Goal: Task Accomplishment & Management: Use online tool/utility

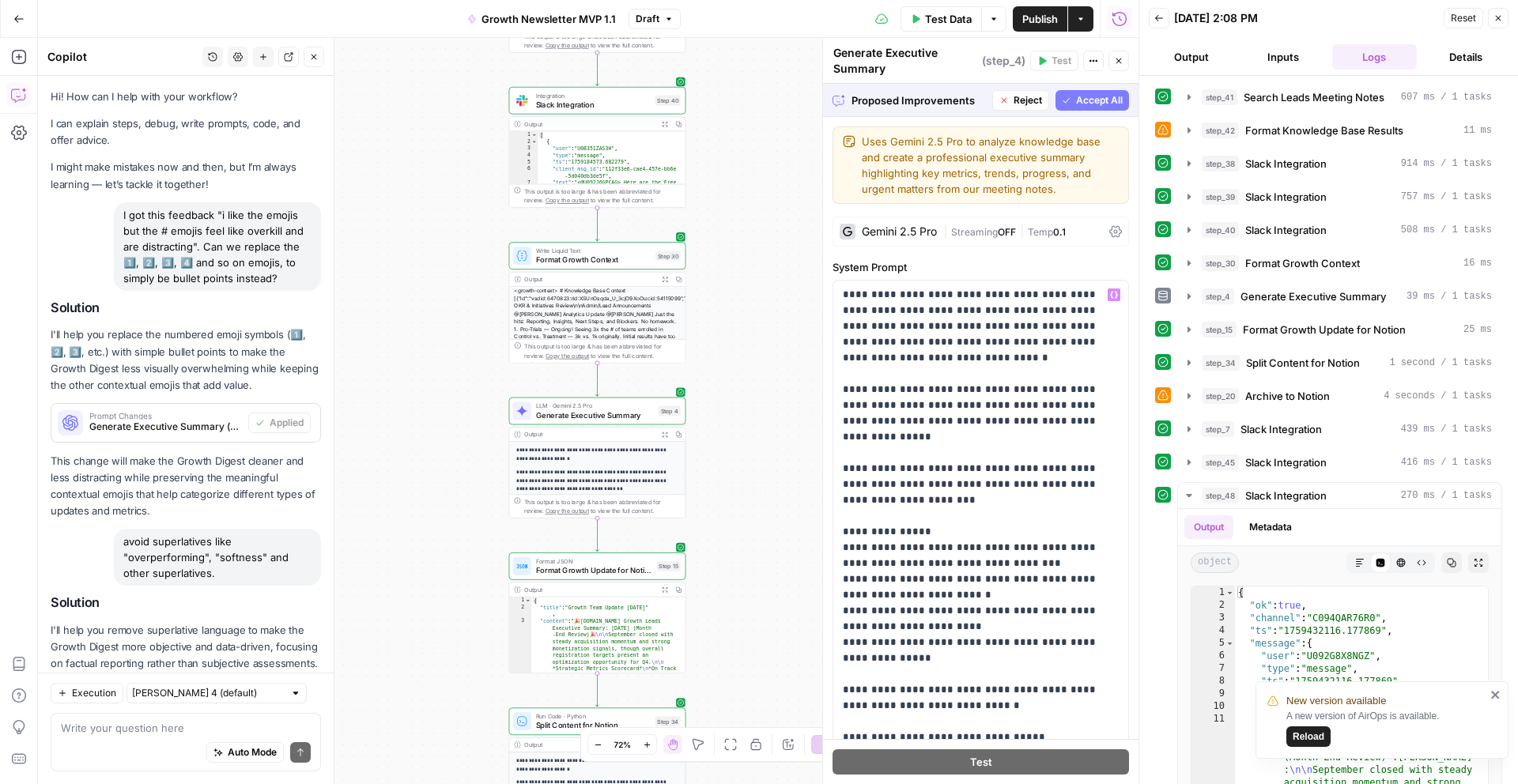
scroll to position [0, 3710]
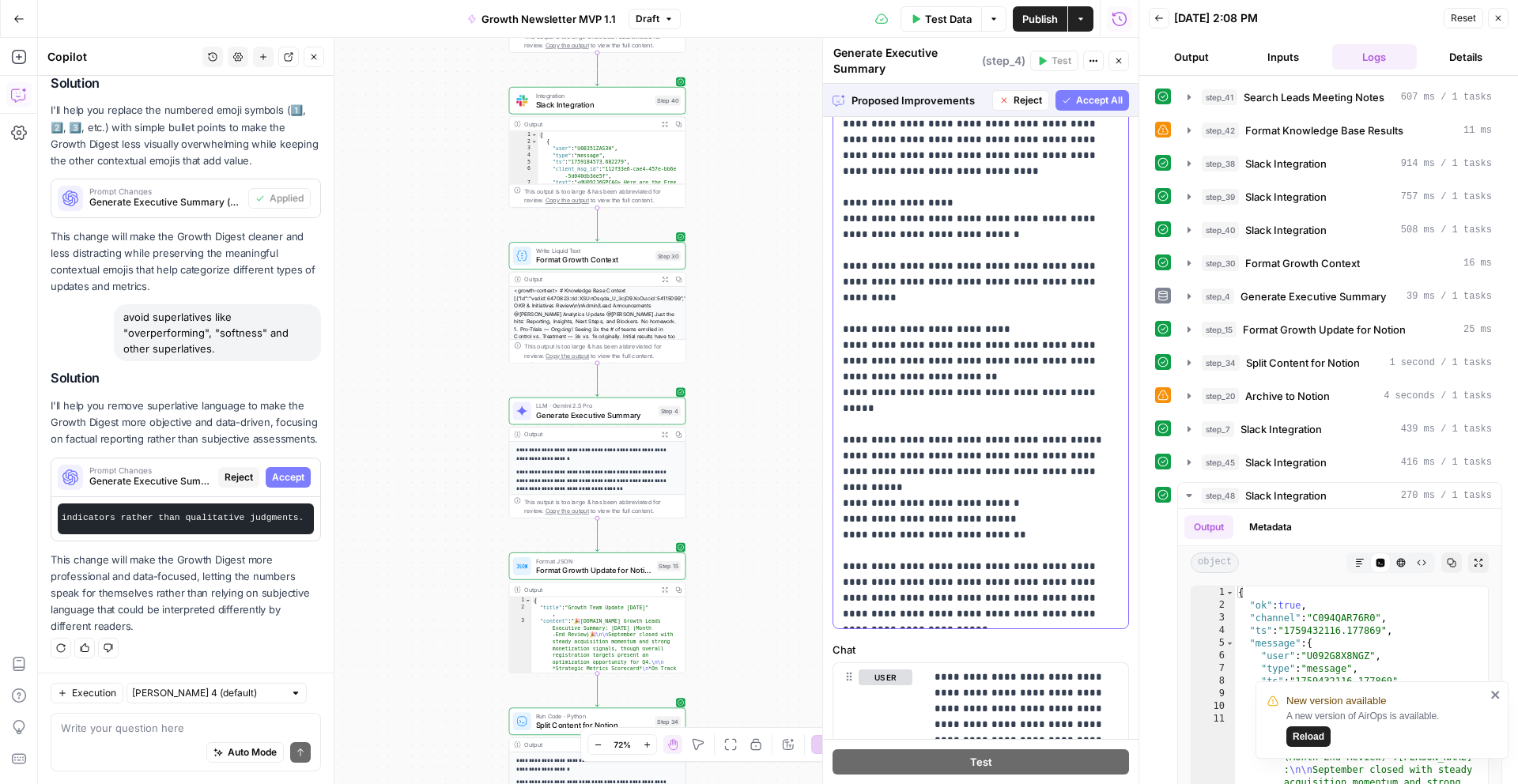
scroll to position [164, 0]
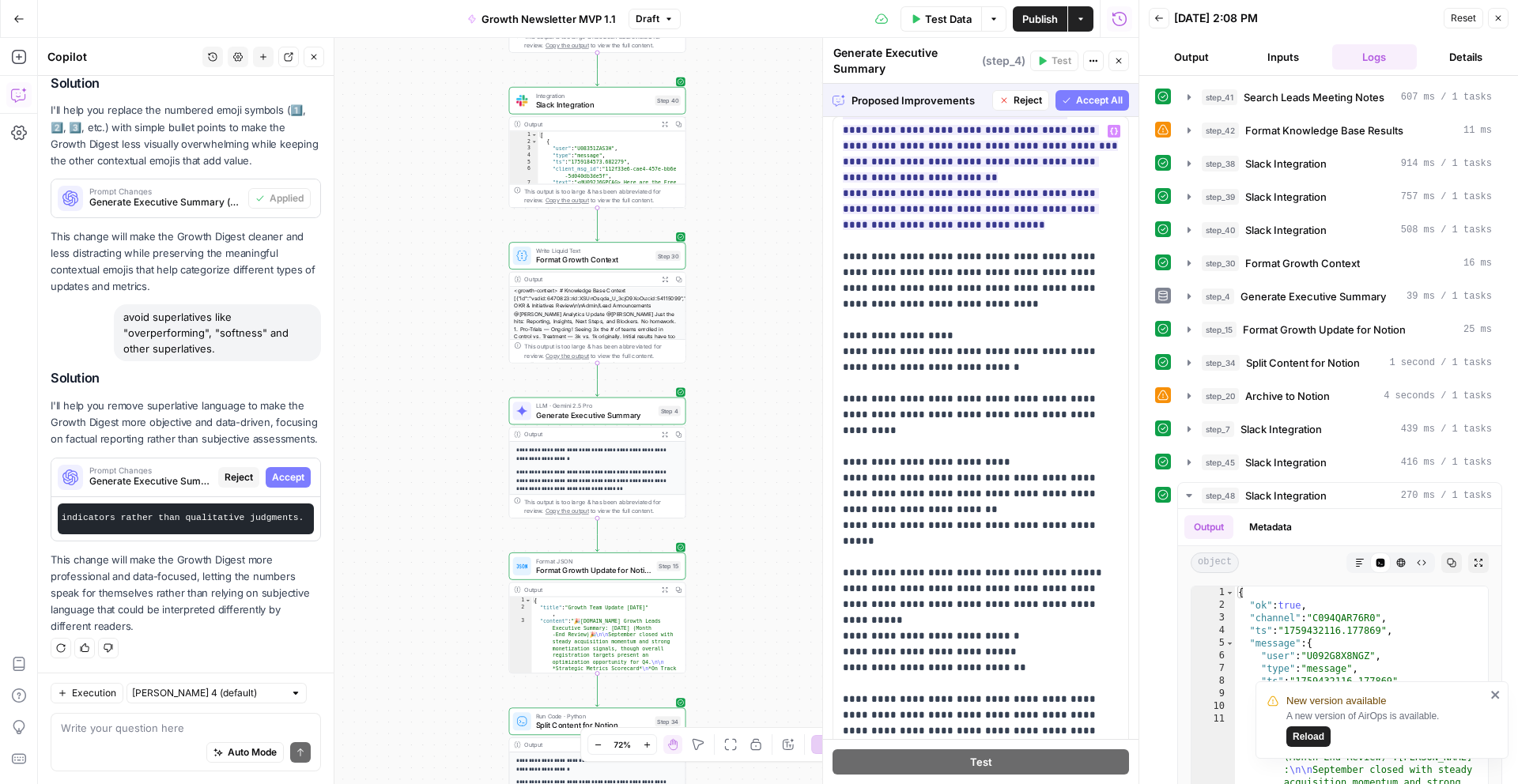
click at [1089, 105] on span "Accept All" at bounding box center [1099, 100] width 47 height 14
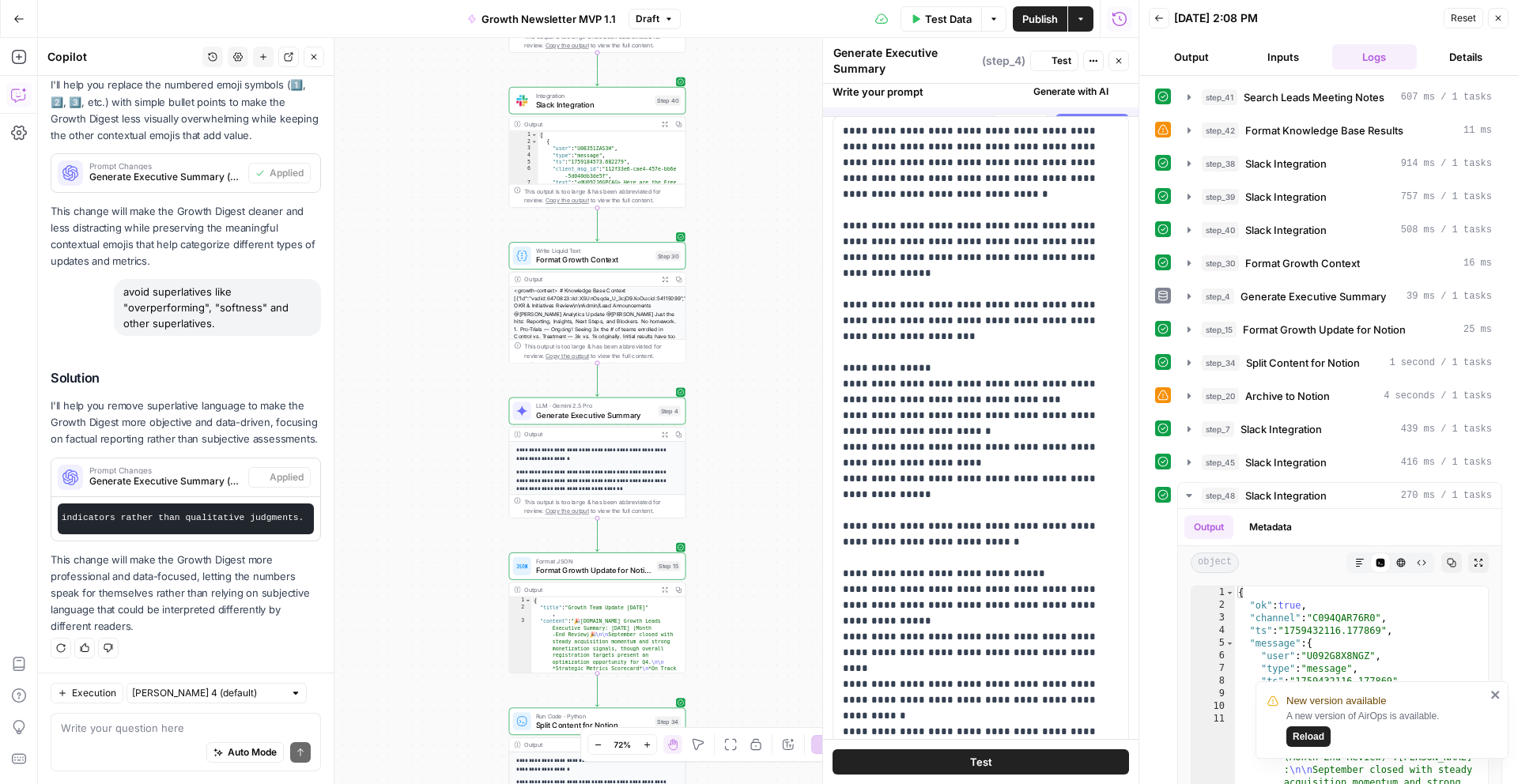
scroll to position [0, 0]
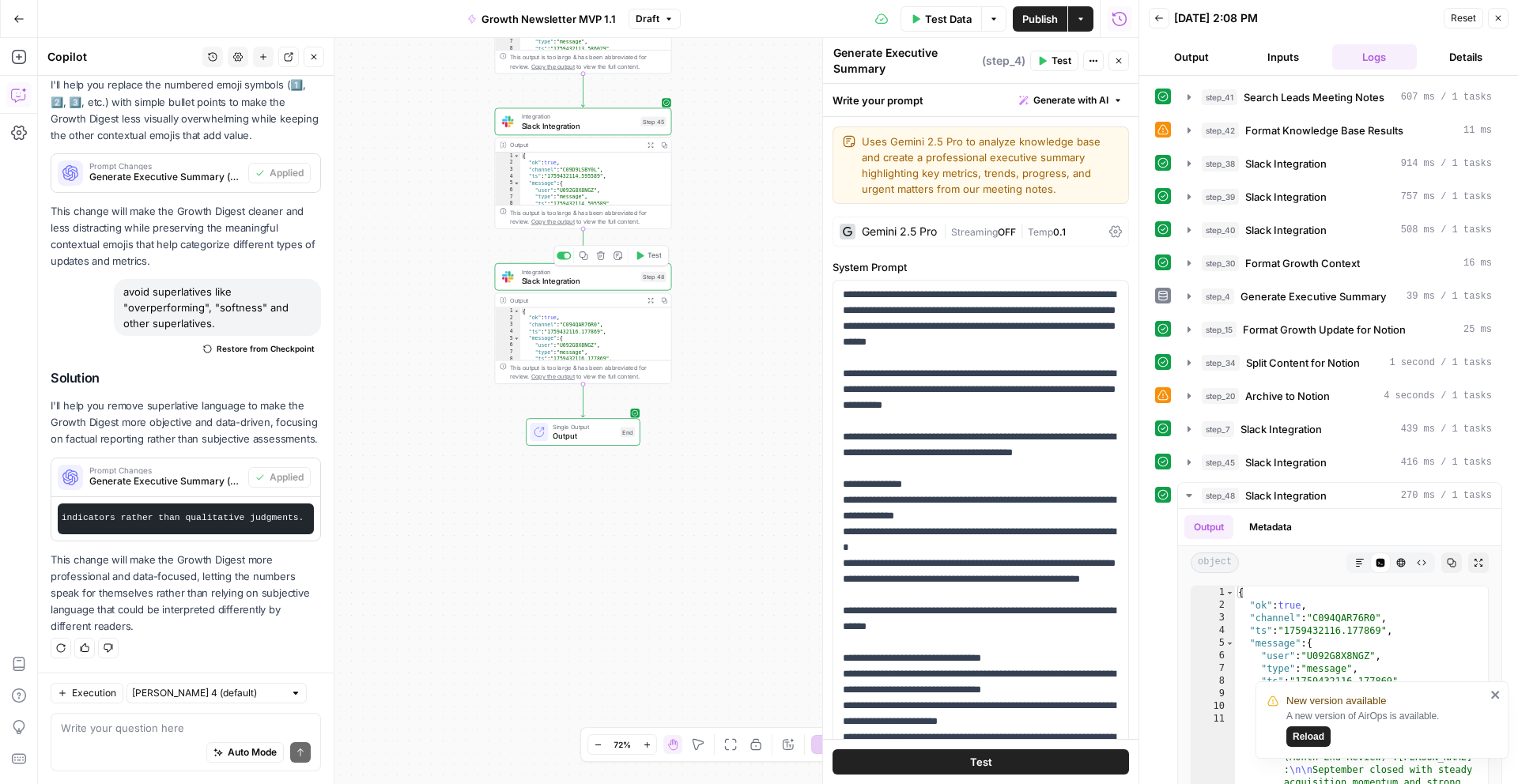
click at [565, 256] on div at bounding box center [567, 255] width 6 height 6
click at [938, 23] on span "Test Data" at bounding box center [948, 19] width 47 height 16
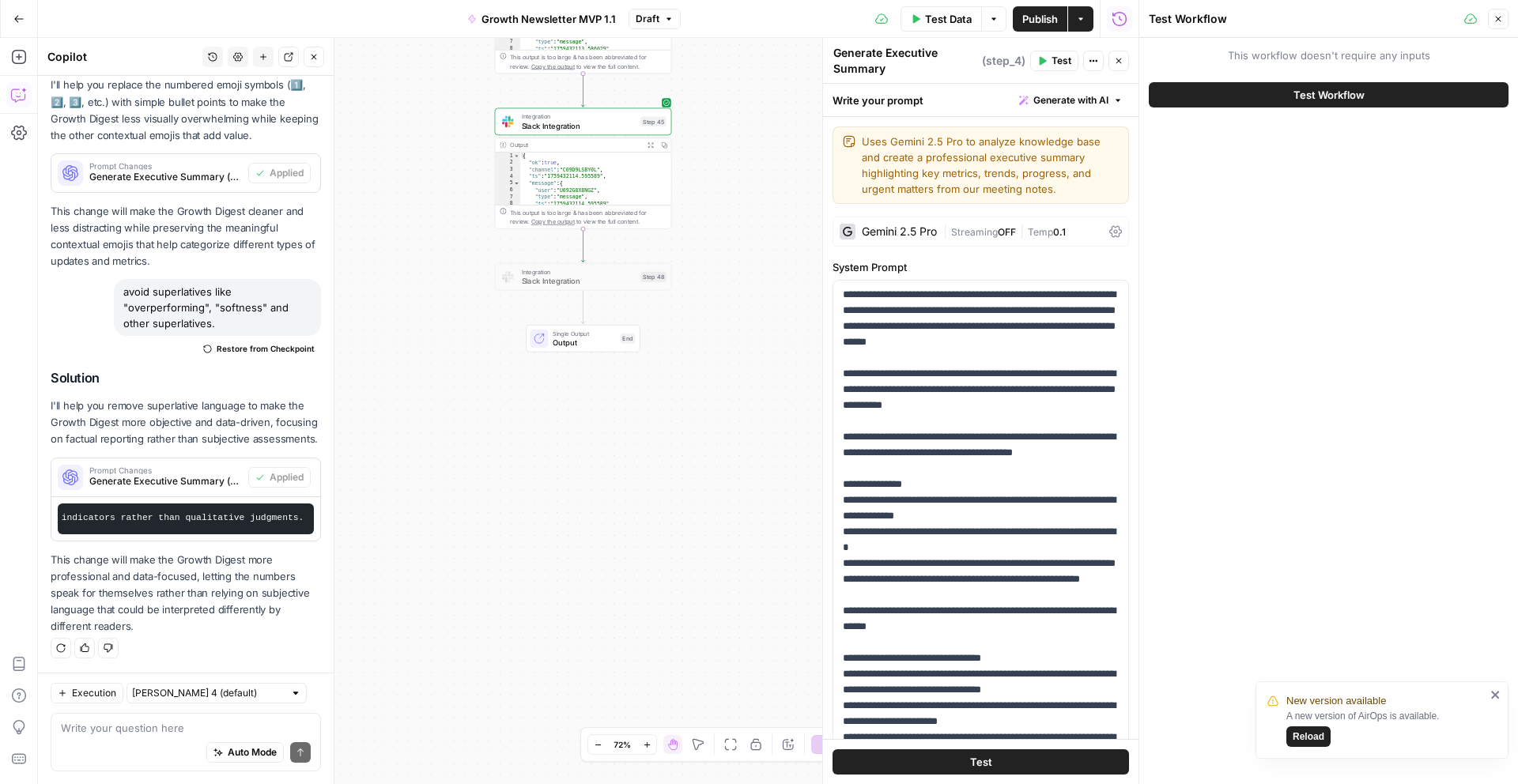
click at [1242, 97] on button "Test Workflow" at bounding box center [1329, 95] width 360 height 25
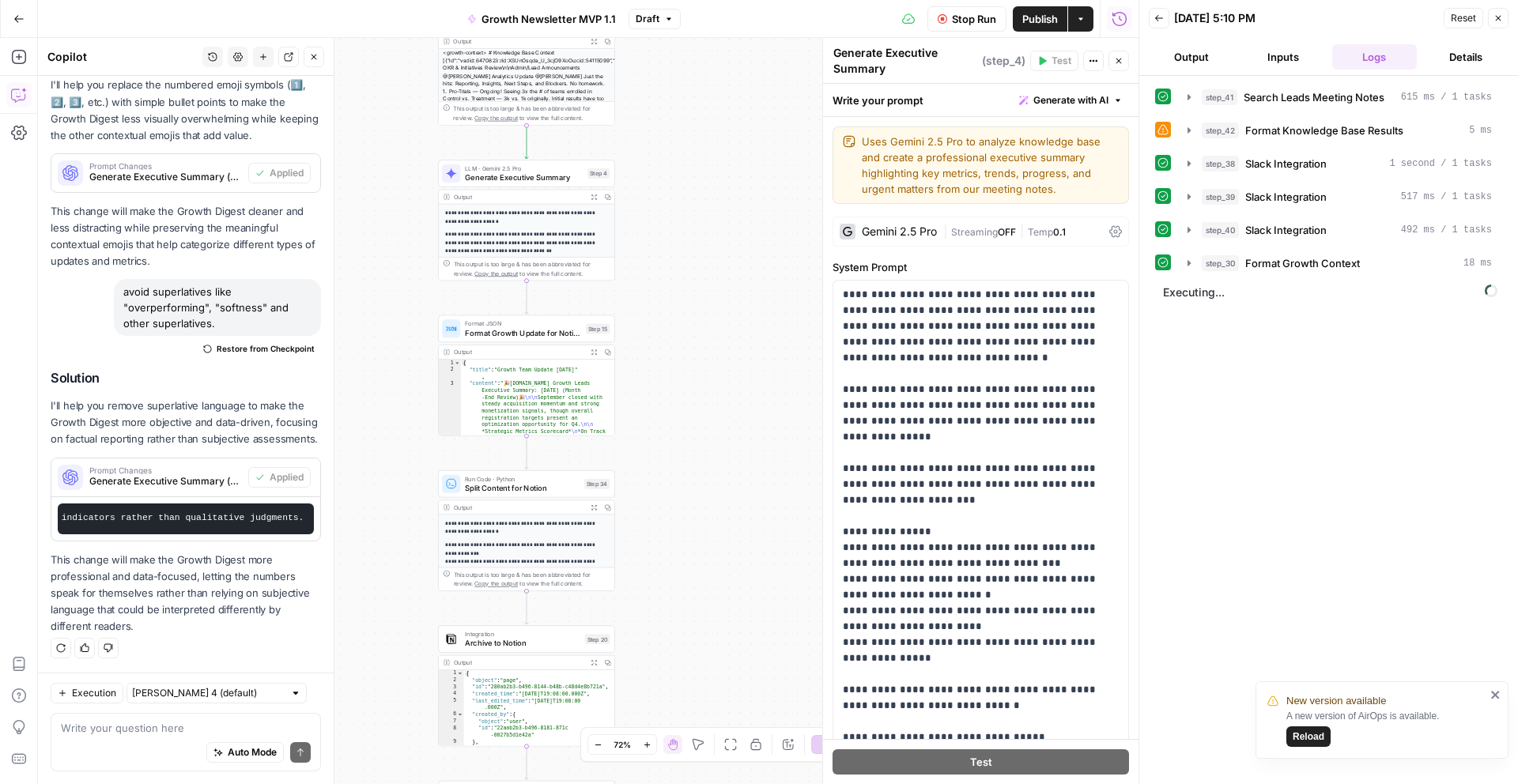
drag, startPoint x: 776, startPoint y: 227, endPoint x: 718, endPoint y: 783, distance: 559.0
click at [718, 783] on div "Workflow Input Settings Inputs Search Knowledge Base Search Leads Meeting Notes…" at bounding box center [588, 412] width 1101 height 747
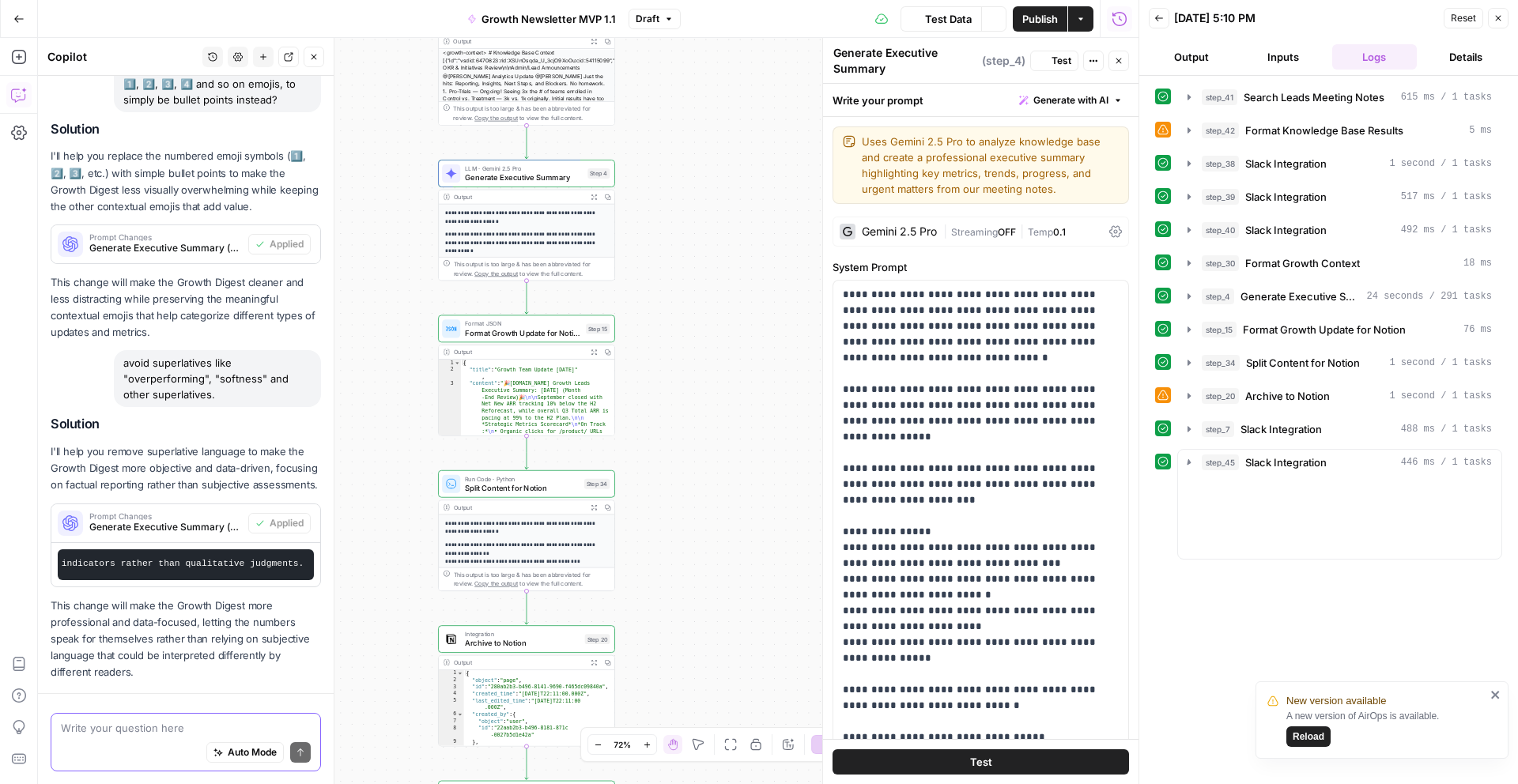
click at [143, 731] on textarea at bounding box center [186, 728] width 249 height 16
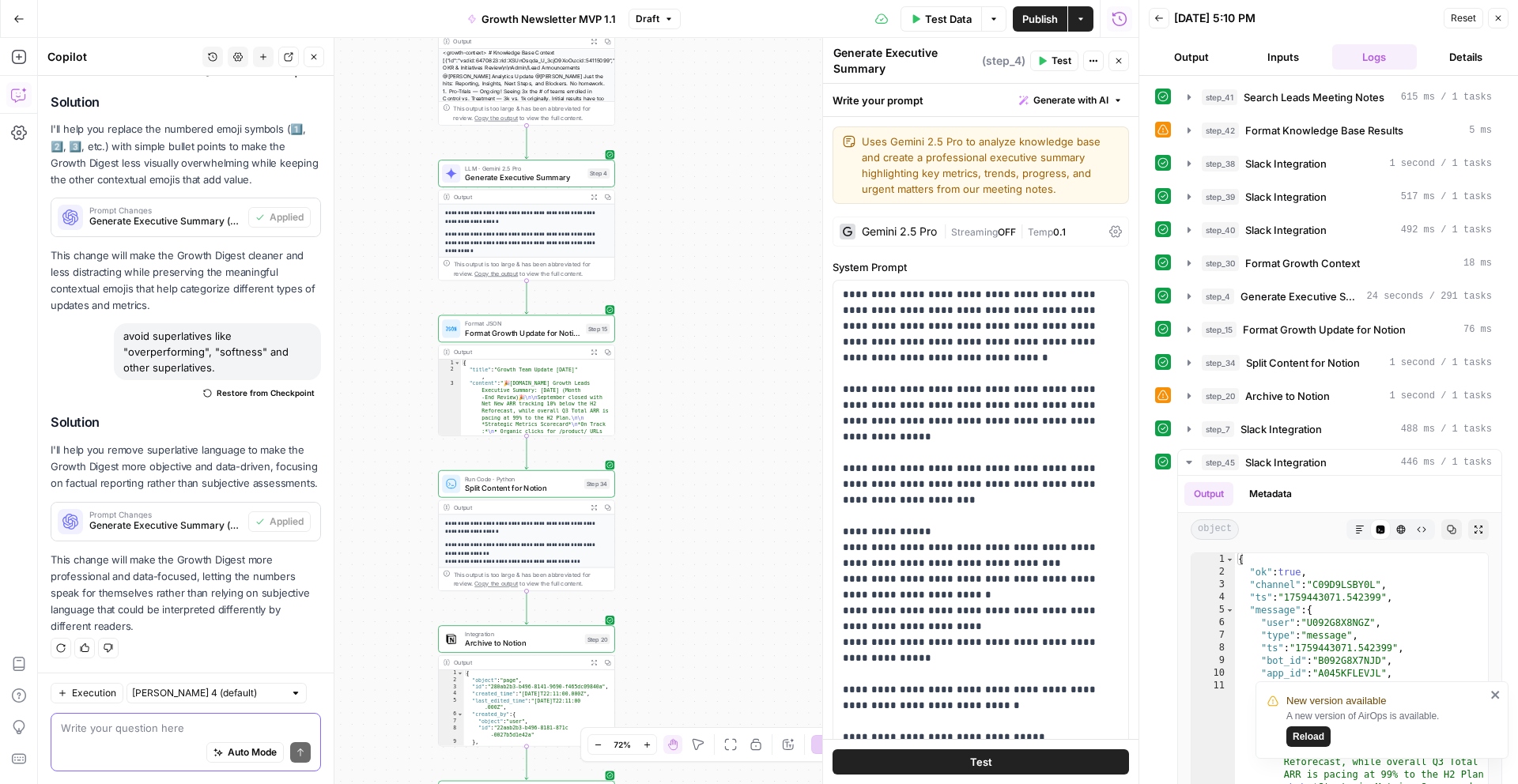
click at [143, 731] on textarea at bounding box center [186, 728] width 249 height 16
paste textarea "the lowest of all channels."
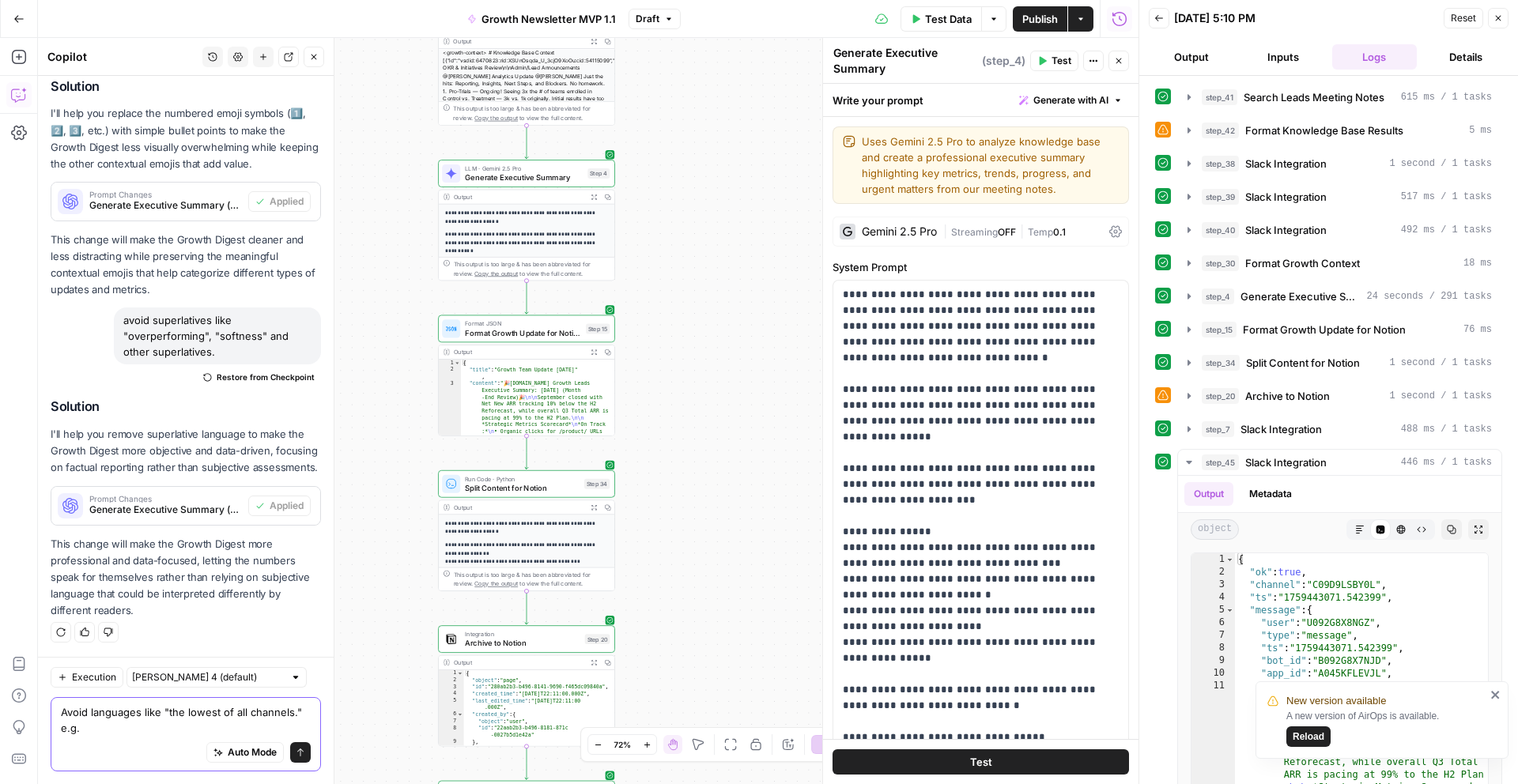
scroll to position [326, 0]
paste textarea "• Partner User Registrations are pacing at 69.9% to the Q3 target, the lowest o…"
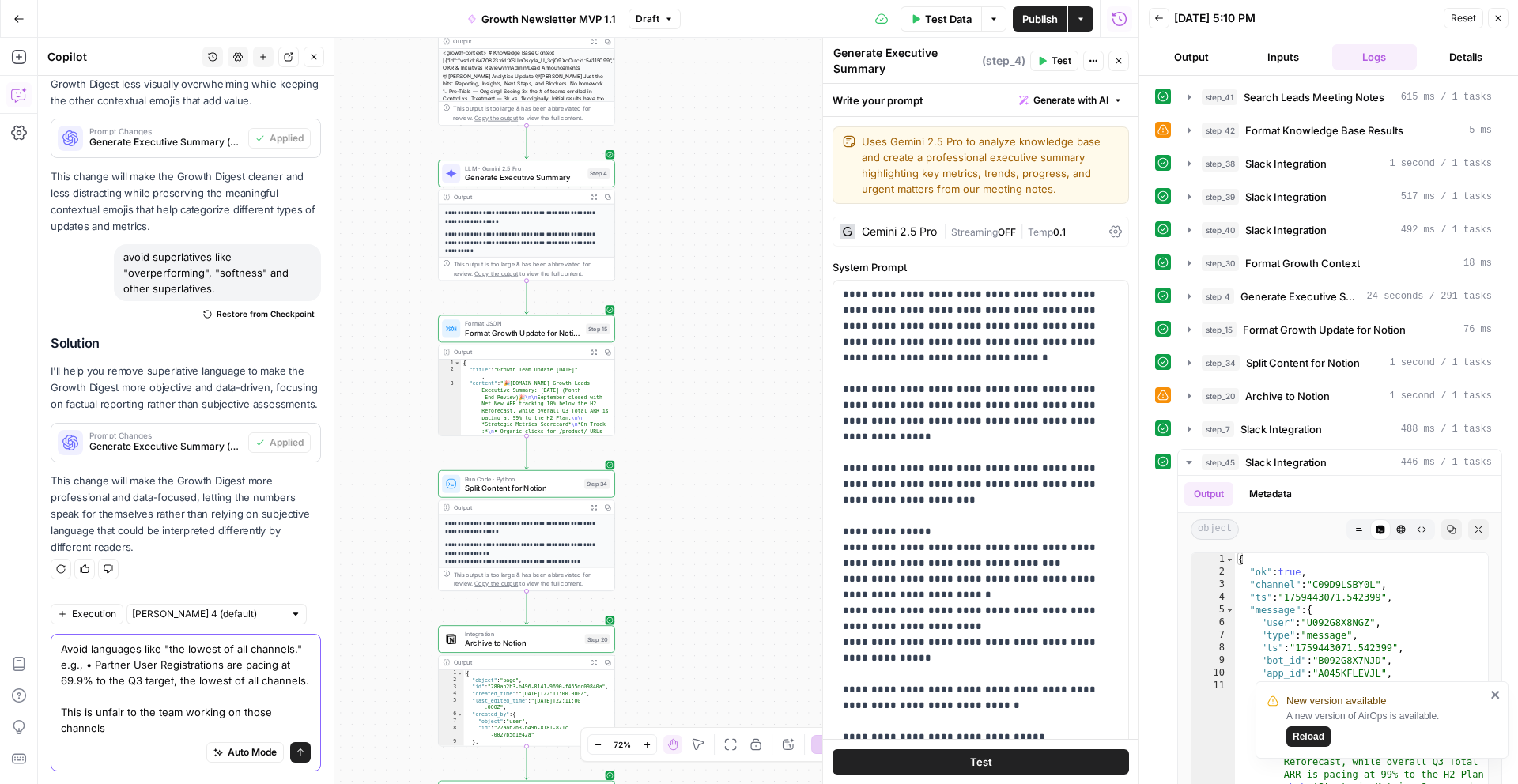
scroll to position [389, 0]
click at [304, 647] on textarea "Avoid languages like "the lowest of all channels." e.g., • Partner User Registr…" at bounding box center [186, 689] width 249 height 95
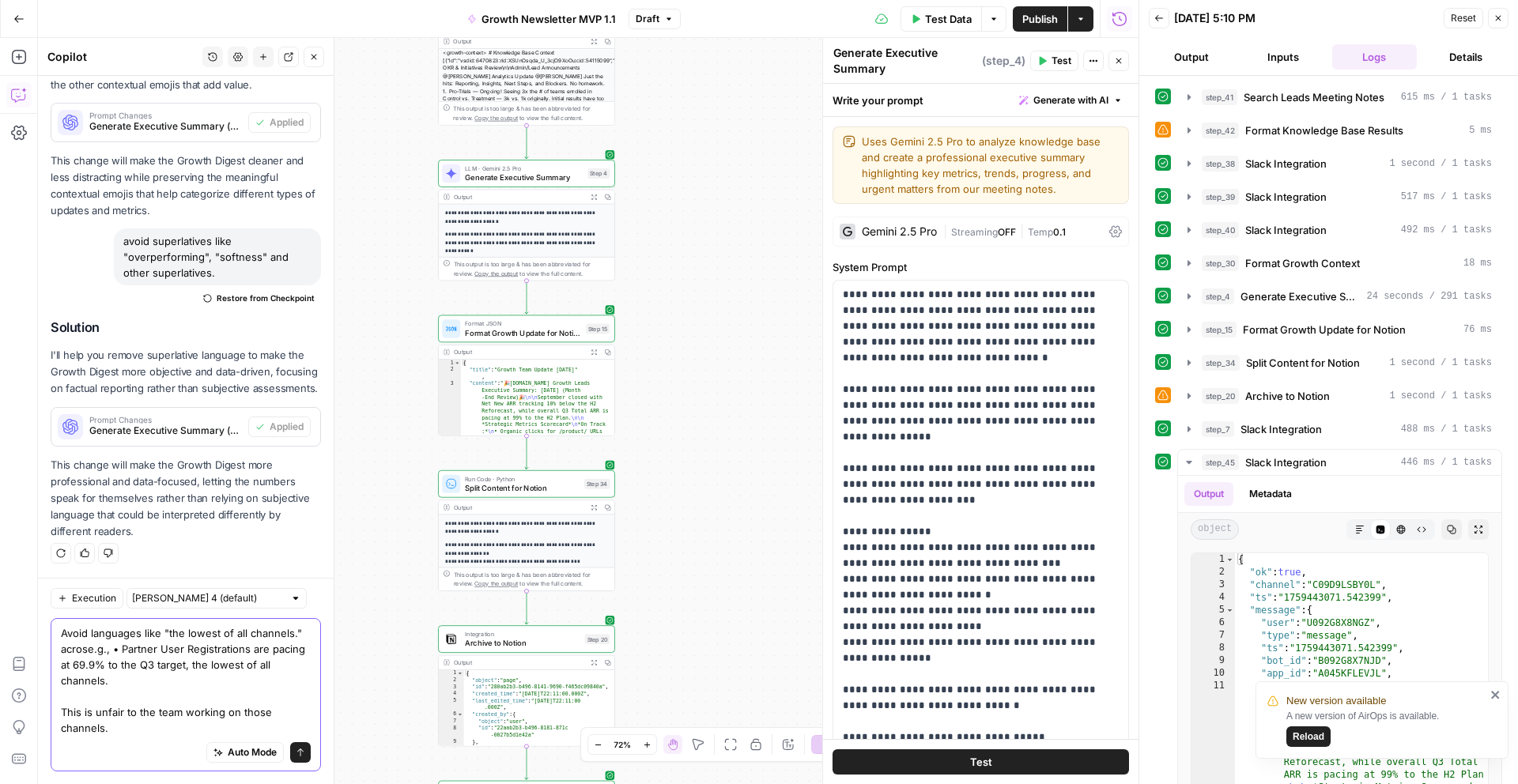
scroll to position [405, 0]
type textarea "Avoid languages like "the lowest of all channels." across the report e.g., • Pa…"
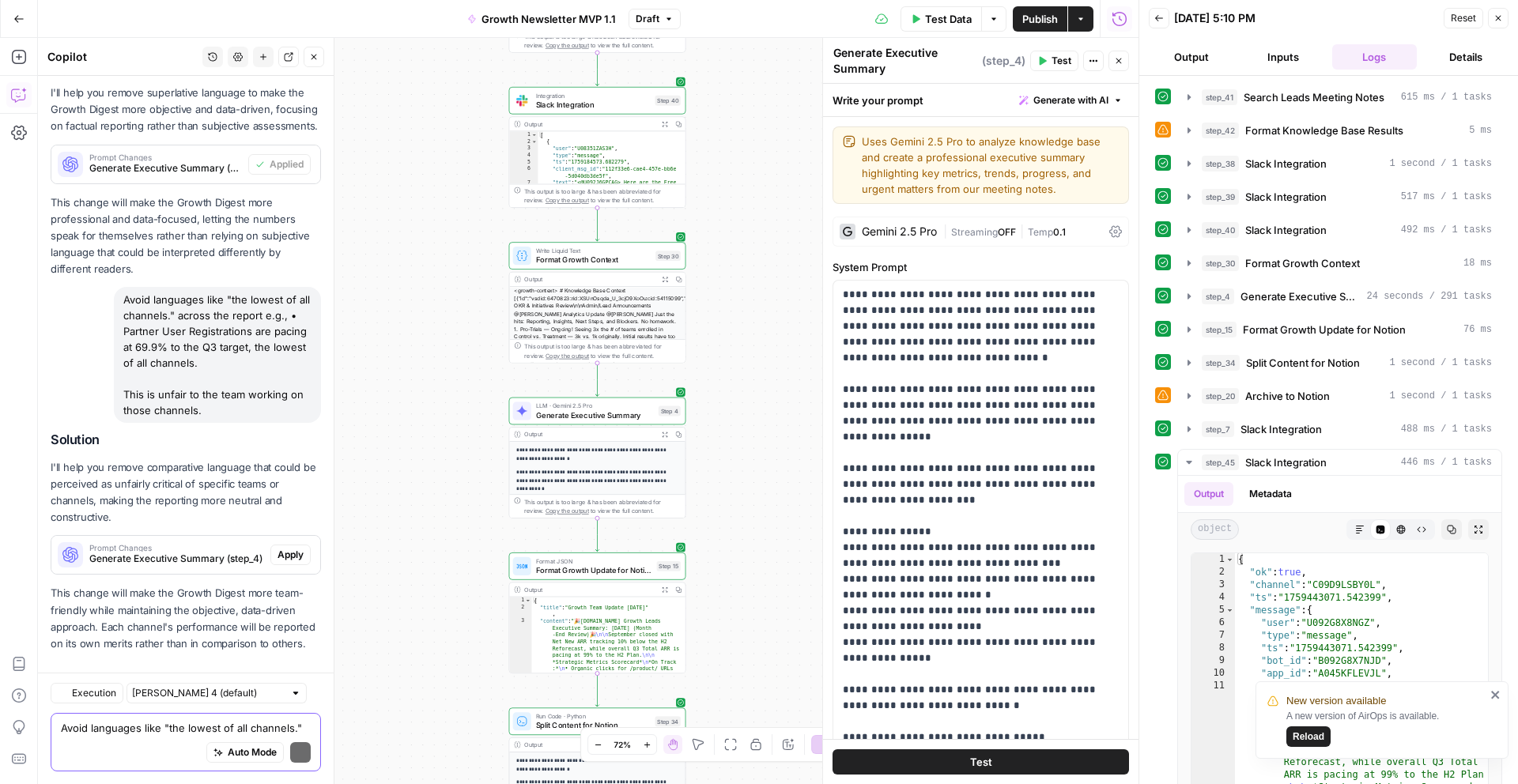
scroll to position [685, 0]
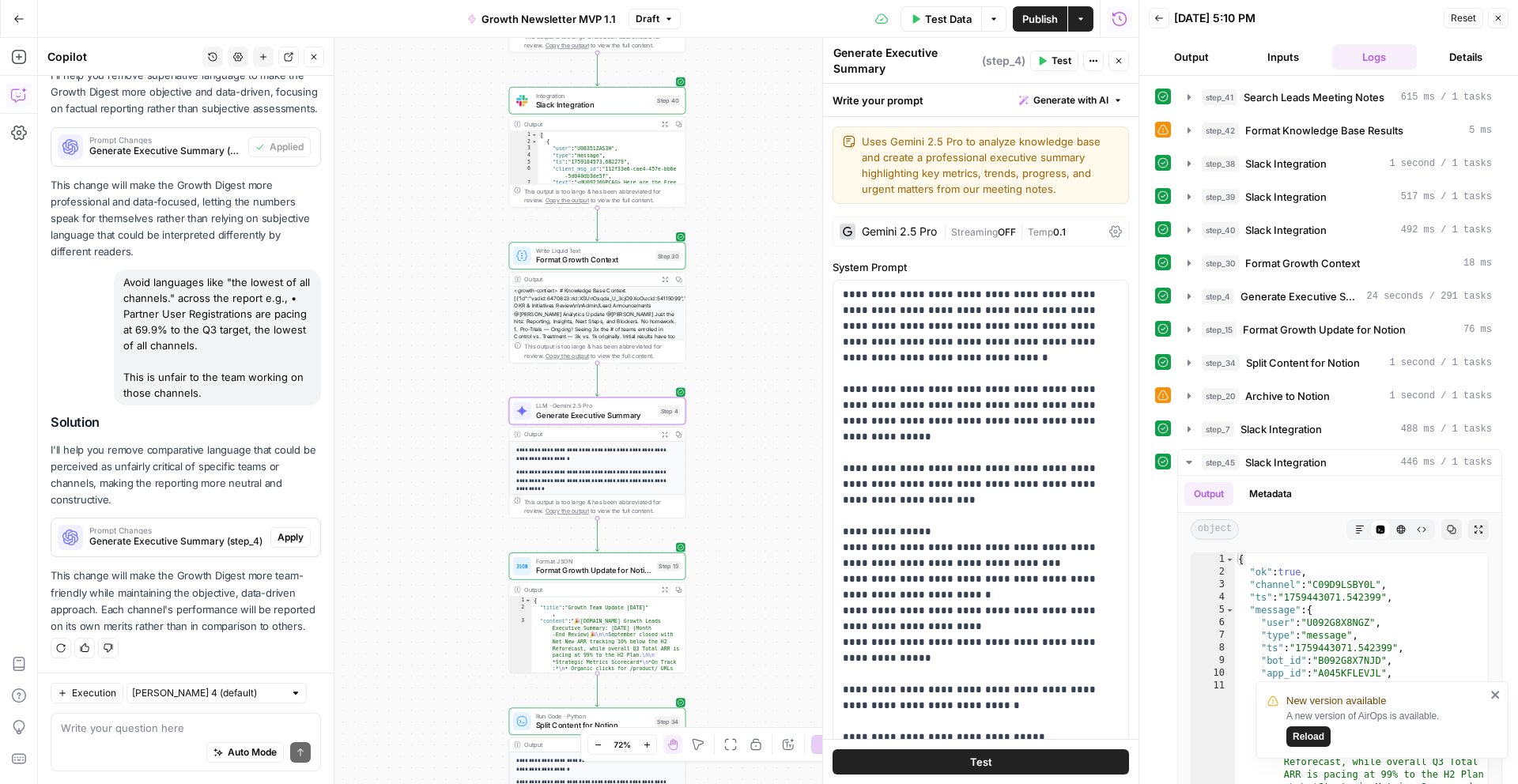
click at [291, 539] on span "Apply" at bounding box center [290, 537] width 26 height 14
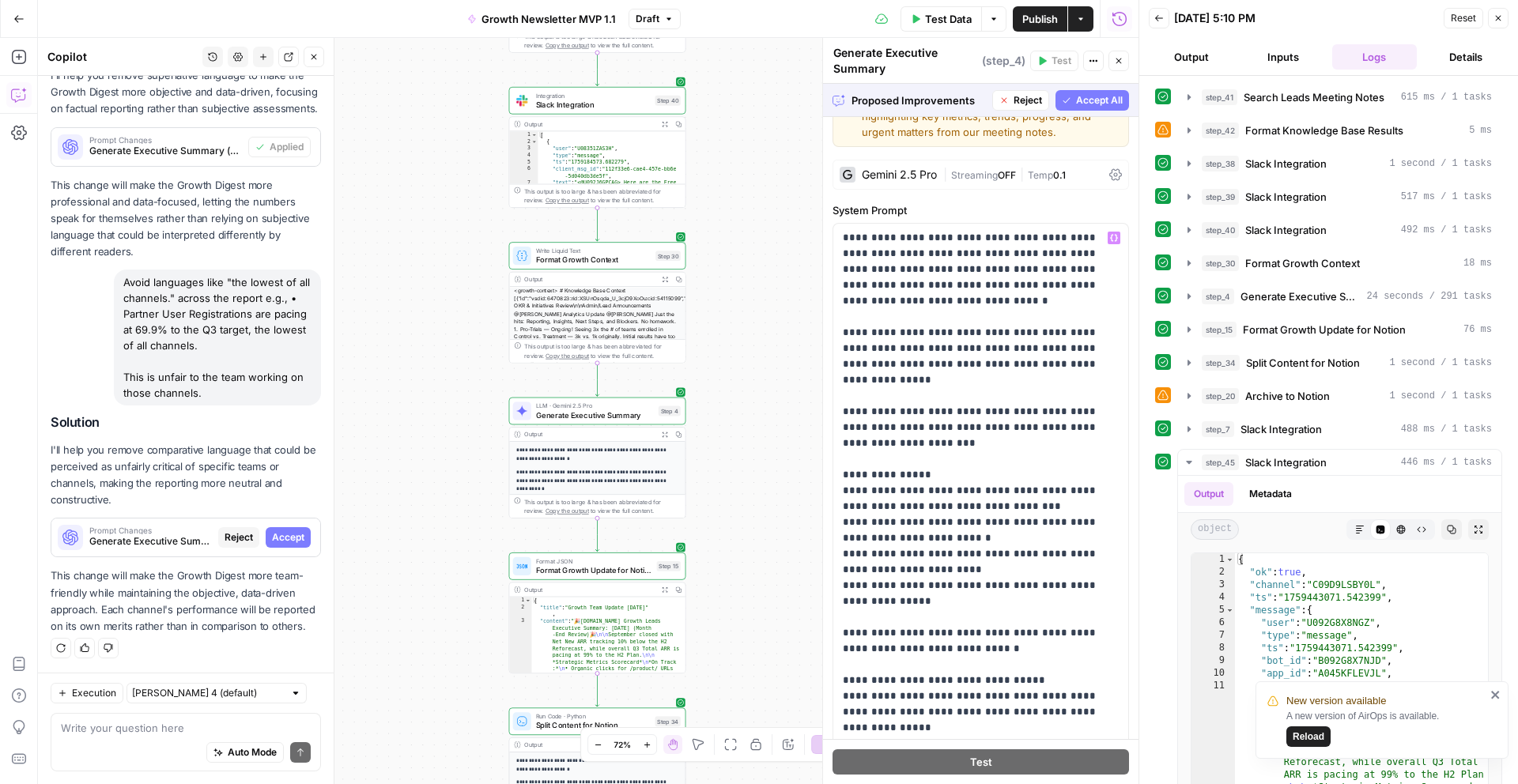
scroll to position [0, 0]
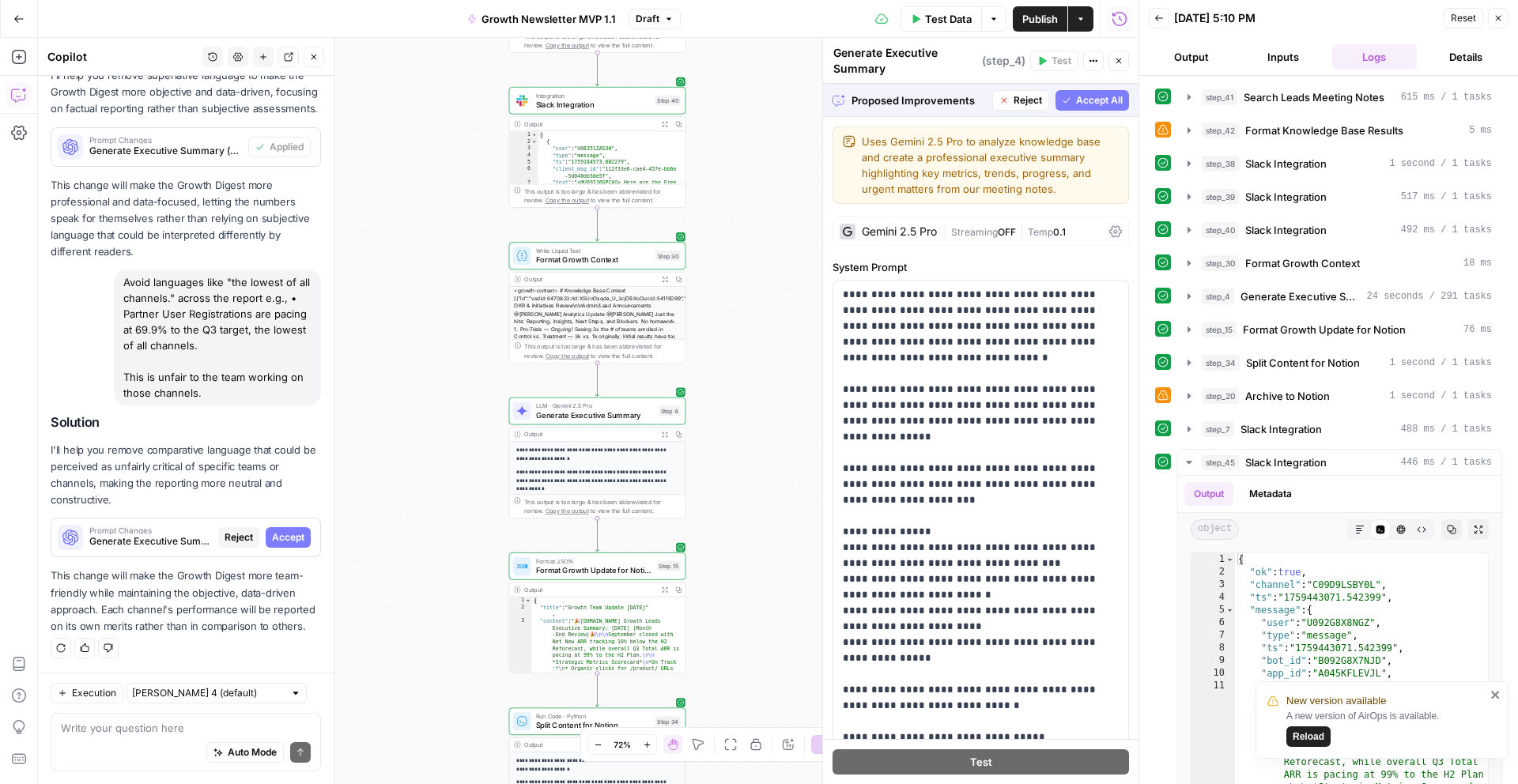
click at [1084, 102] on span "Accept All" at bounding box center [1099, 100] width 47 height 14
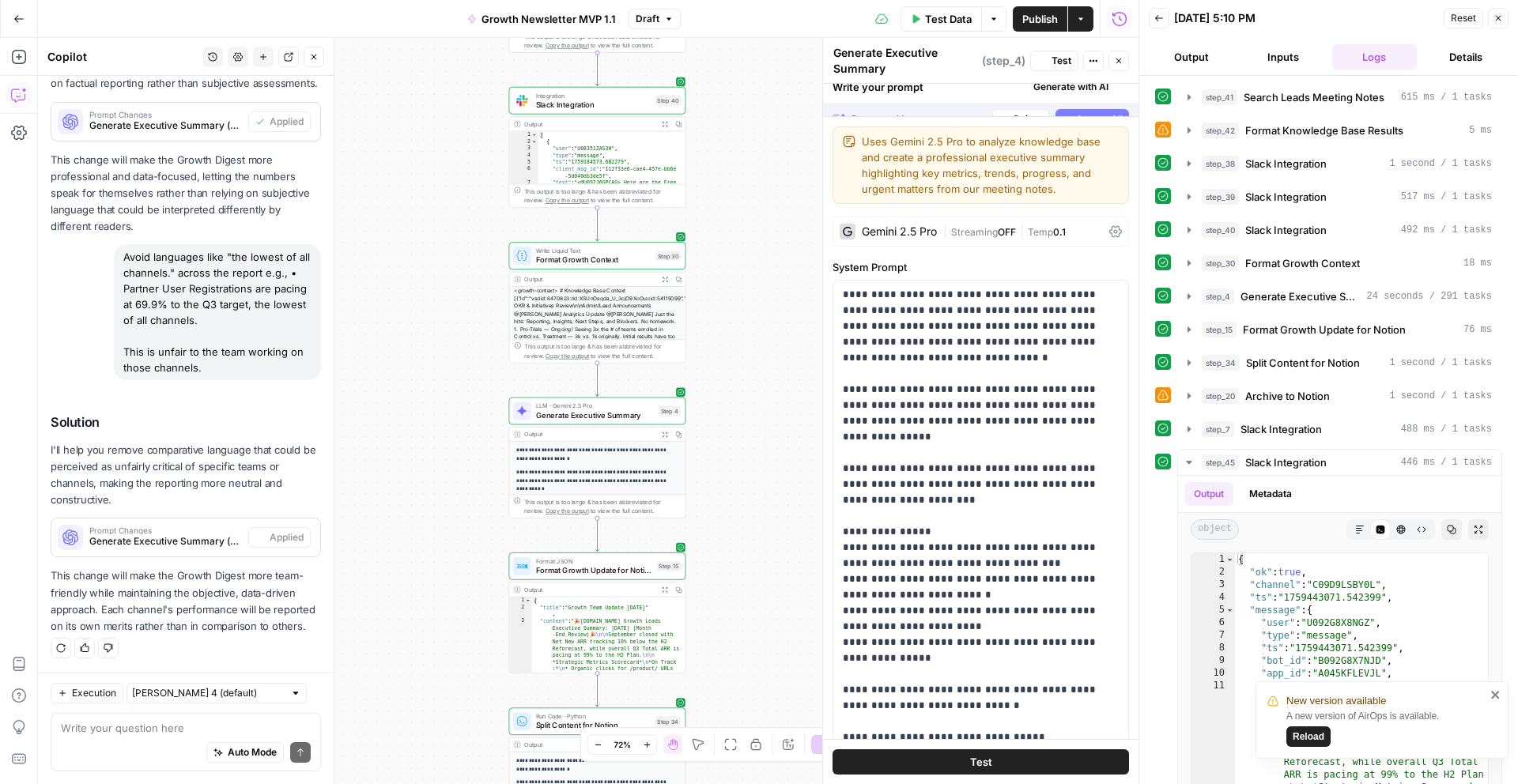
scroll to position [710, 0]
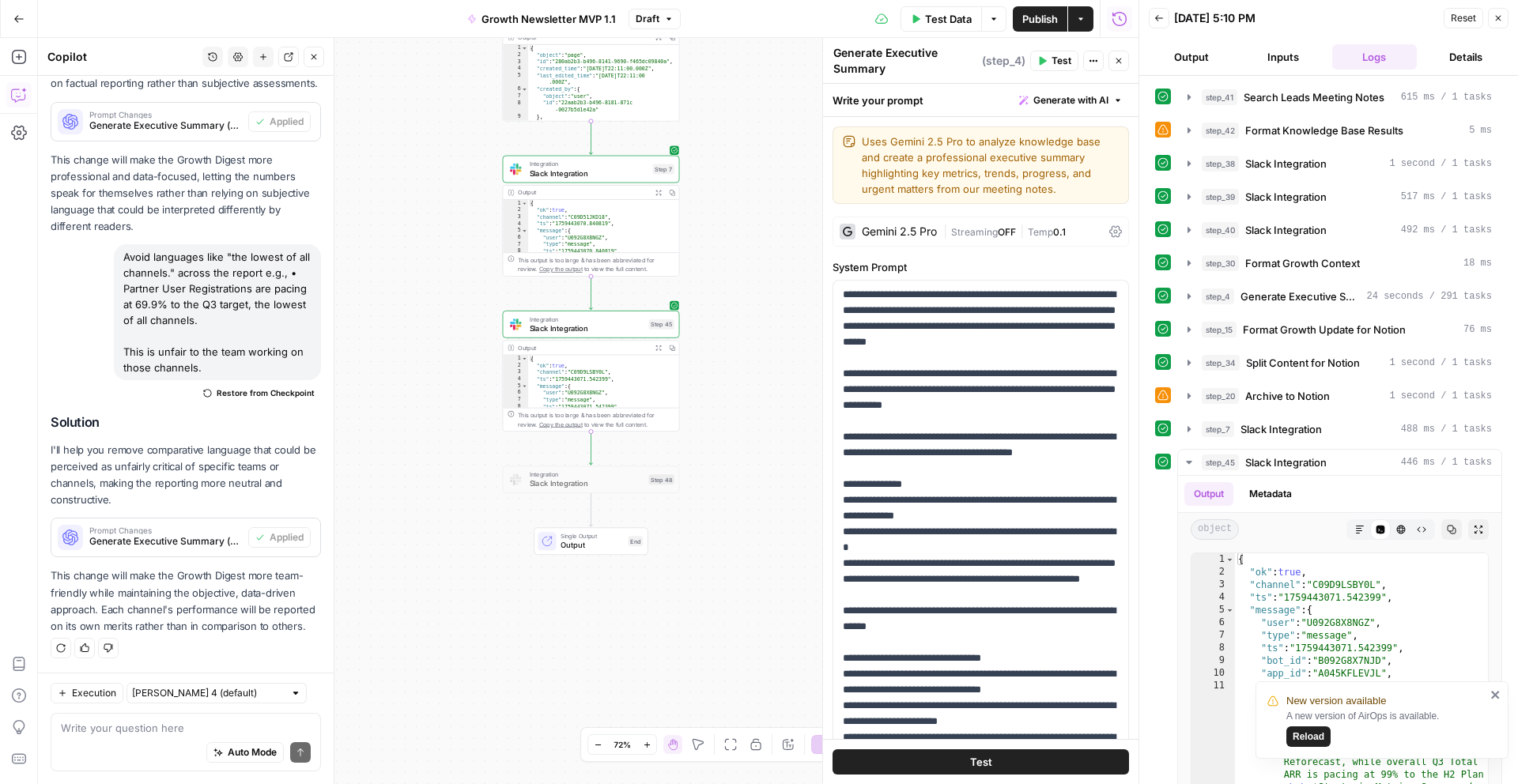
click at [947, 21] on span "Test Data" at bounding box center [948, 19] width 47 height 16
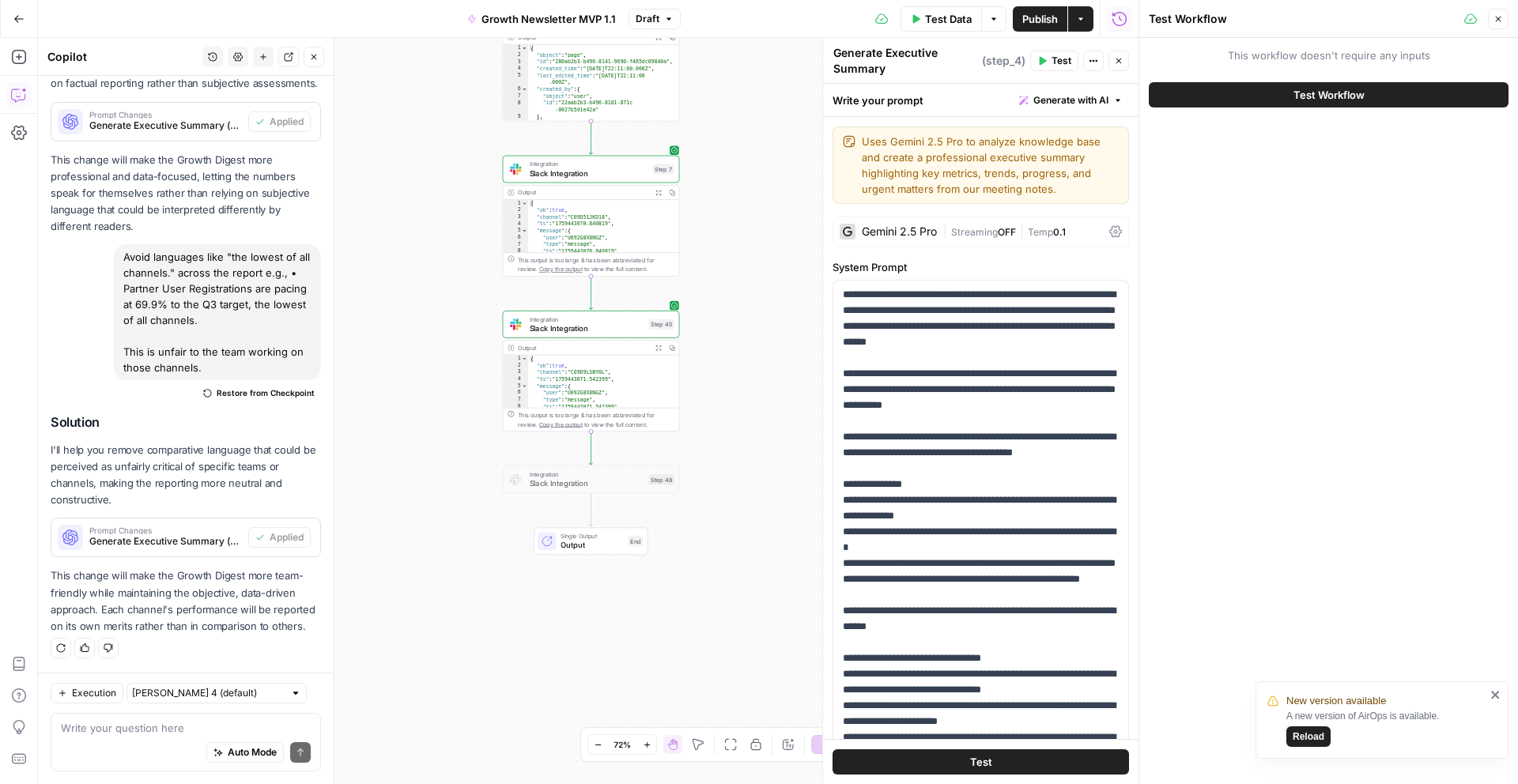
click at [1326, 92] on span "Test Workflow" at bounding box center [1329, 95] width 71 height 16
